Goal: Communication & Community: Answer question/provide support

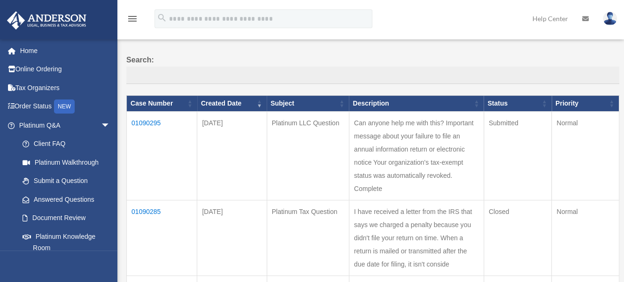
scroll to position [94, 0]
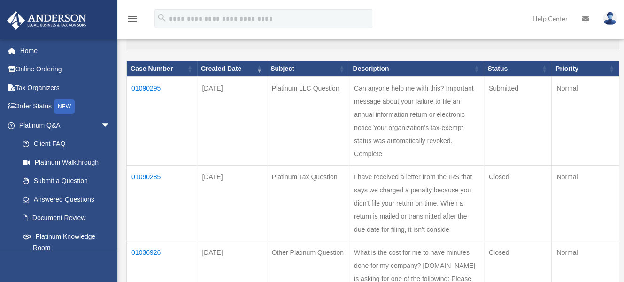
click at [150, 85] on td "01090295" at bounding box center [162, 121] width 70 height 89
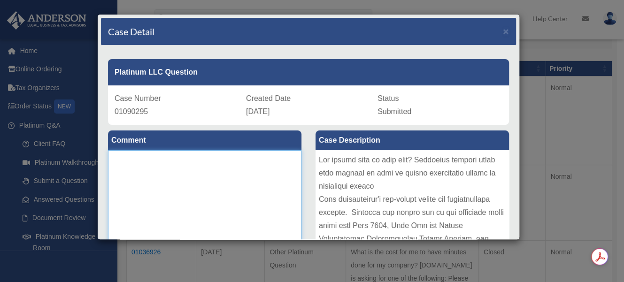
click at [173, 173] on textarea at bounding box center [205, 220] width 194 height 141
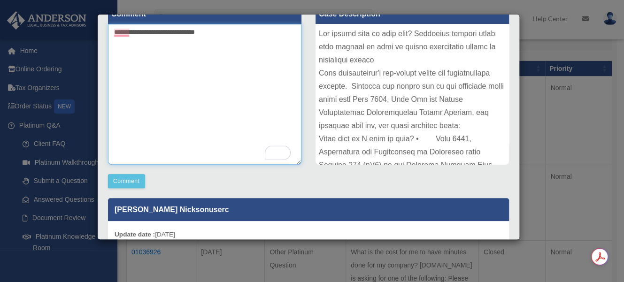
scroll to position [141, 0]
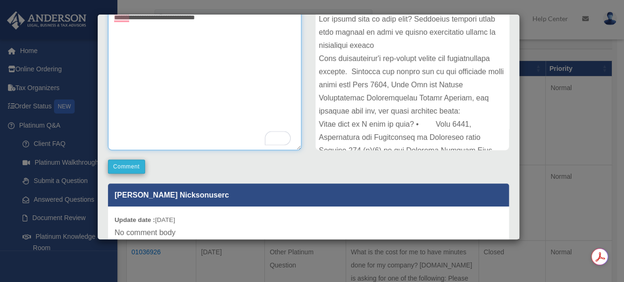
type textarea "**********"
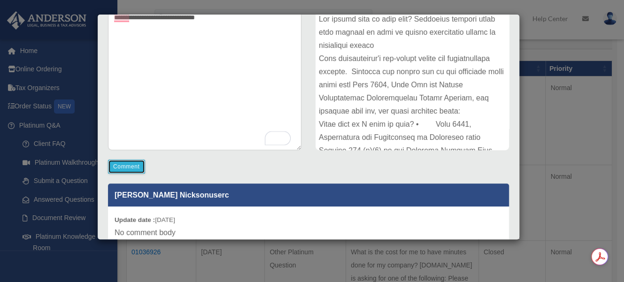
scroll to position [140, 0]
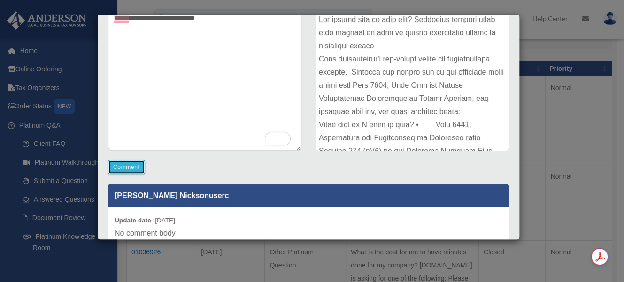
click at [125, 163] on button "Comment" at bounding box center [126, 167] width 37 height 14
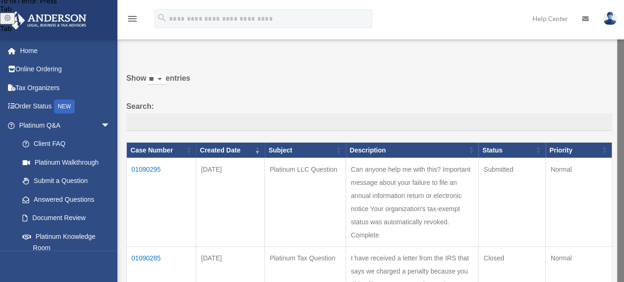
scroll to position [0, 0]
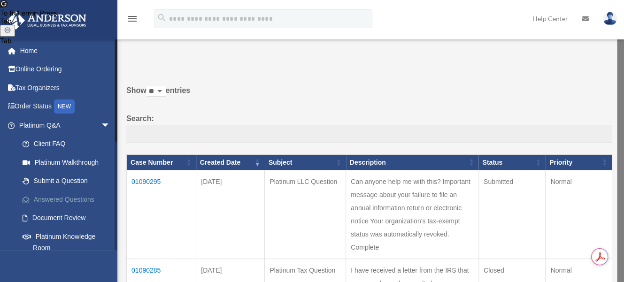
click at [53, 197] on link "Answered Questions" at bounding box center [68, 199] width 111 height 19
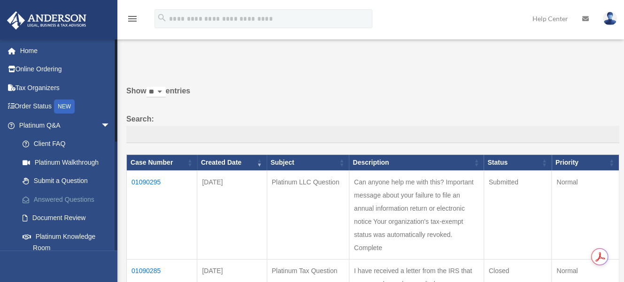
click at [91, 200] on link "Answered Questions" at bounding box center [68, 199] width 111 height 19
